Goal: Information Seeking & Learning: Learn about a topic

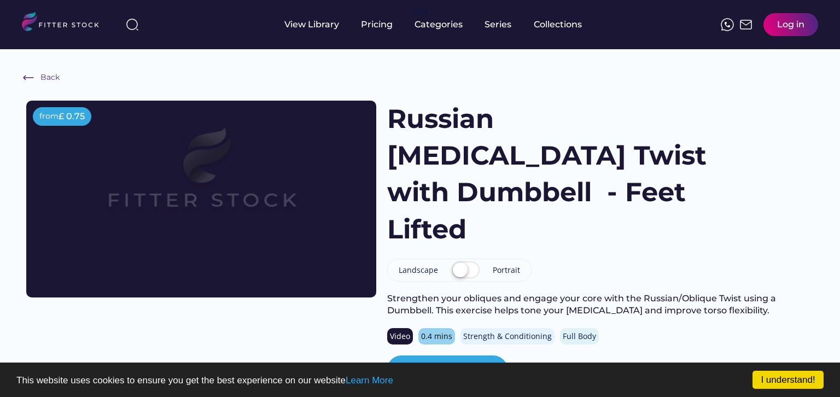
click at [266, 175] on img at bounding box center [201, 180] width 280 height 158
click at [363, 22] on div "Pricing" at bounding box center [377, 25] width 32 height 12
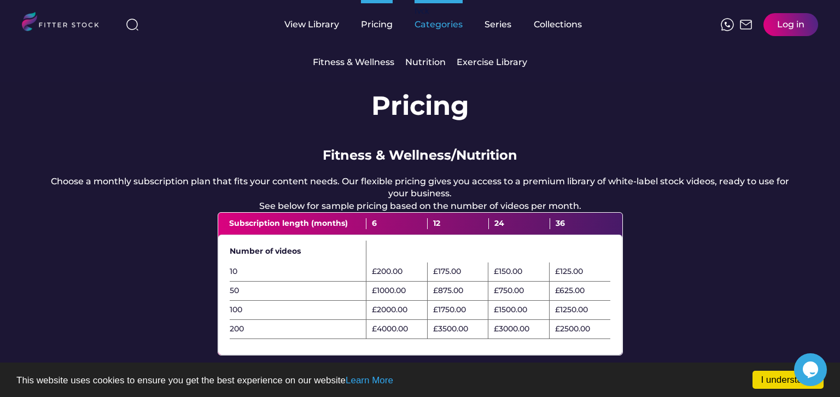
click at [440, 27] on div "Categories" at bounding box center [439, 25] width 48 height 12
click at [369, 63] on div "Fitness & Wellness" at bounding box center [354, 62] width 82 height 12
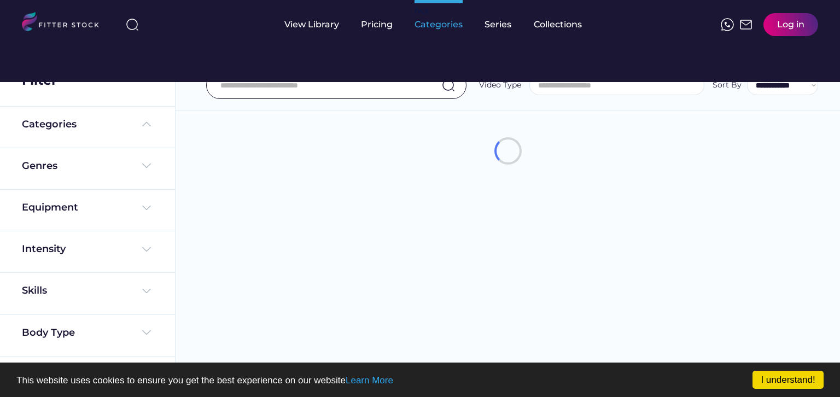
select select
select select "**********"
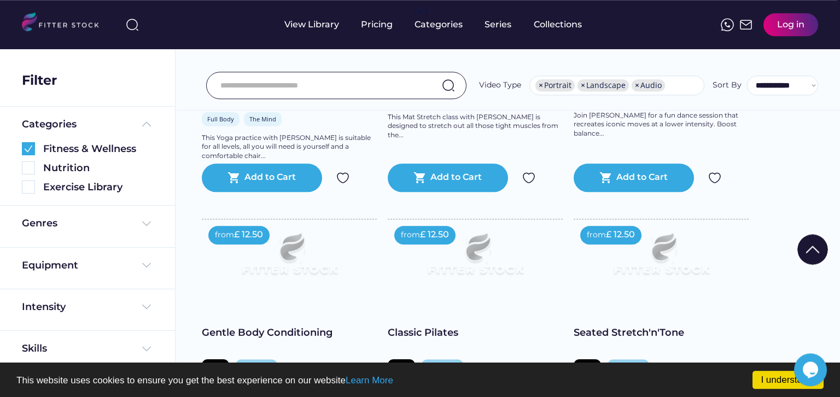
scroll to position [1302, 0]
